Goal: Transaction & Acquisition: Purchase product/service

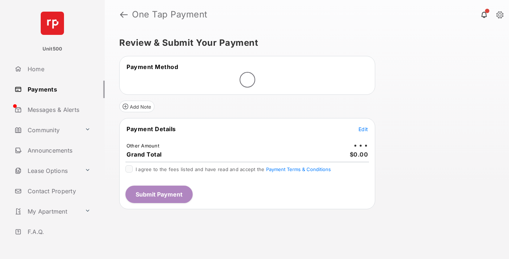
click at [364, 129] on span "Edit" at bounding box center [363, 129] width 9 height 6
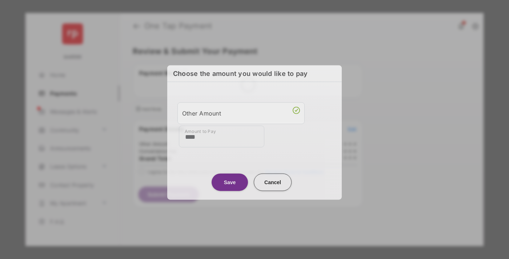
type input "****"
click at [230, 181] on button "Save" at bounding box center [230, 182] width 36 height 17
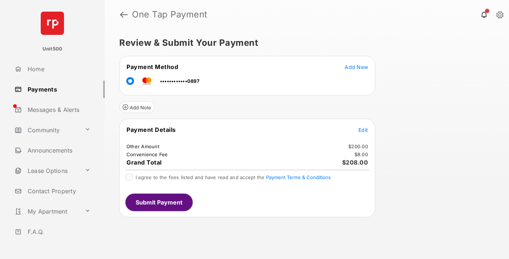
click at [364, 130] on span "Edit" at bounding box center [363, 130] width 9 height 6
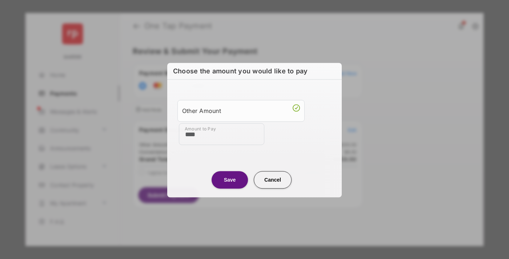
click at [230, 179] on button "Save" at bounding box center [230, 179] width 36 height 17
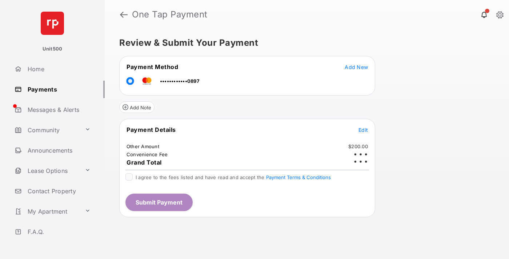
click at [159, 202] on button "Submit Payment" at bounding box center [159, 202] width 67 height 17
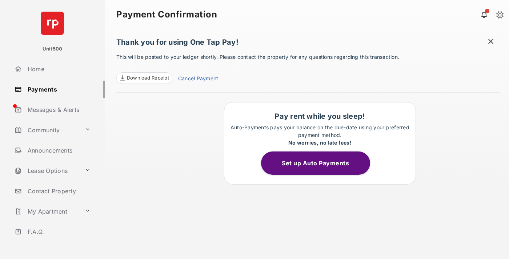
click at [491, 42] on span at bounding box center [491, 42] width 7 height 9
